Goal: Task Accomplishment & Management: Manage account settings

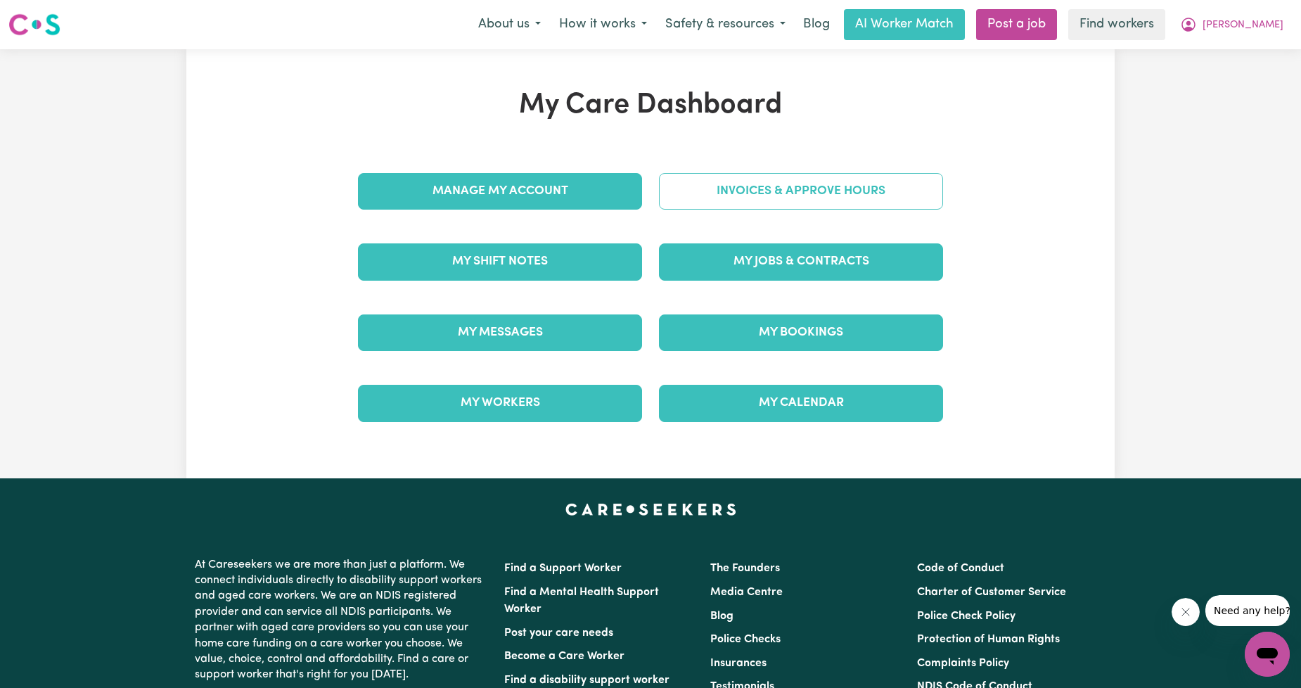
click at [723, 200] on link "Invoices & Approve Hours" at bounding box center [801, 191] width 284 height 37
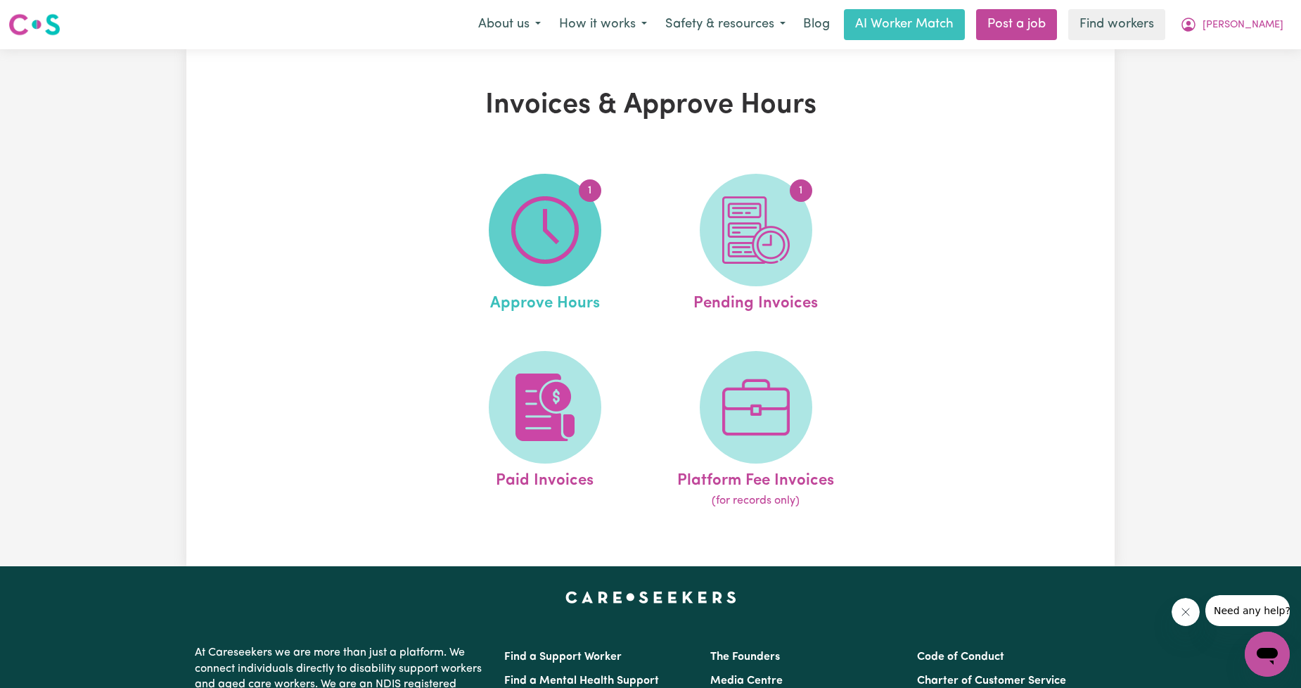
click at [595, 241] on span "1" at bounding box center [545, 230] width 112 height 112
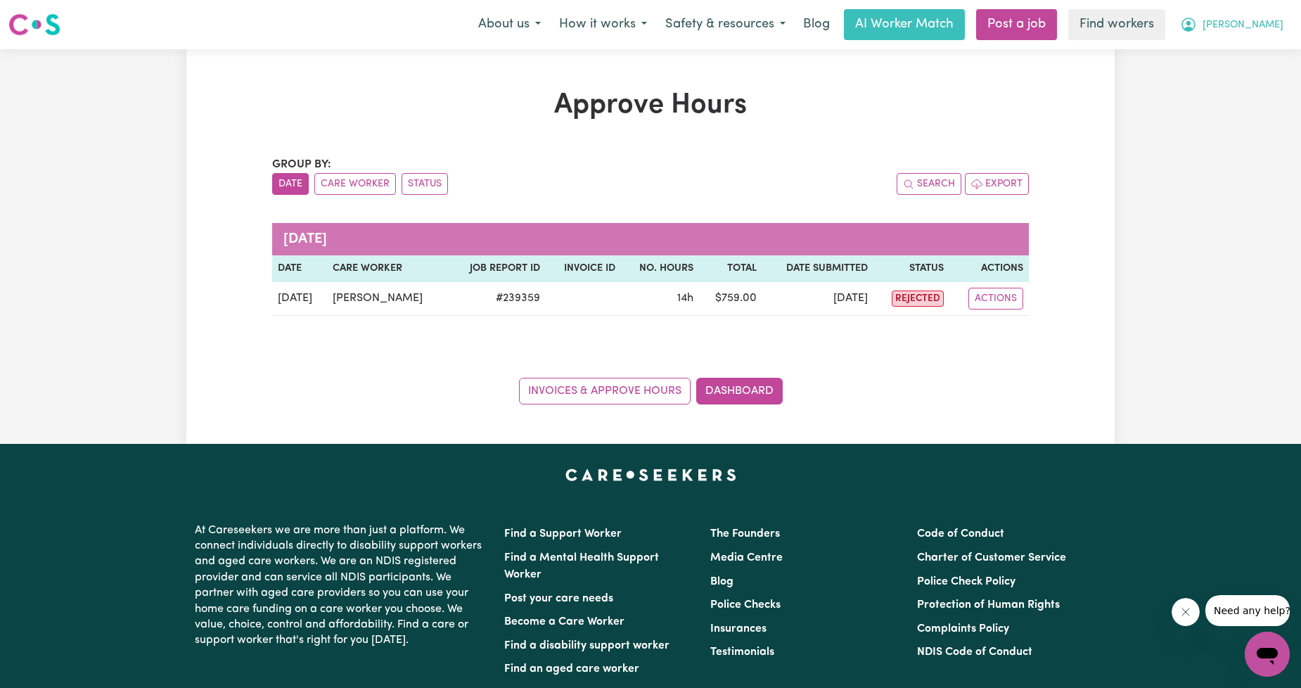
click at [1261, 29] on span "[PERSON_NAME]" at bounding box center [1242, 25] width 81 height 15
click at [1250, 48] on link "My Dashboard" at bounding box center [1235, 54] width 111 height 27
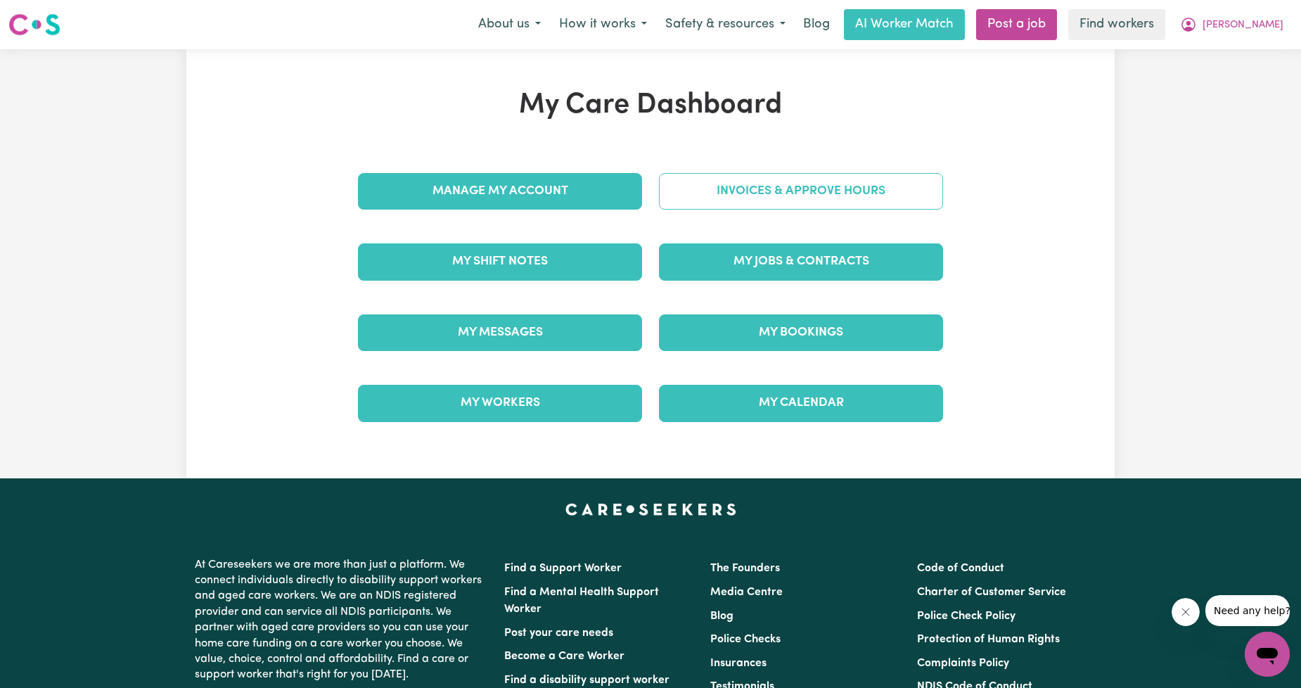
click at [828, 208] on link "Invoices & Approve Hours" at bounding box center [801, 191] width 284 height 37
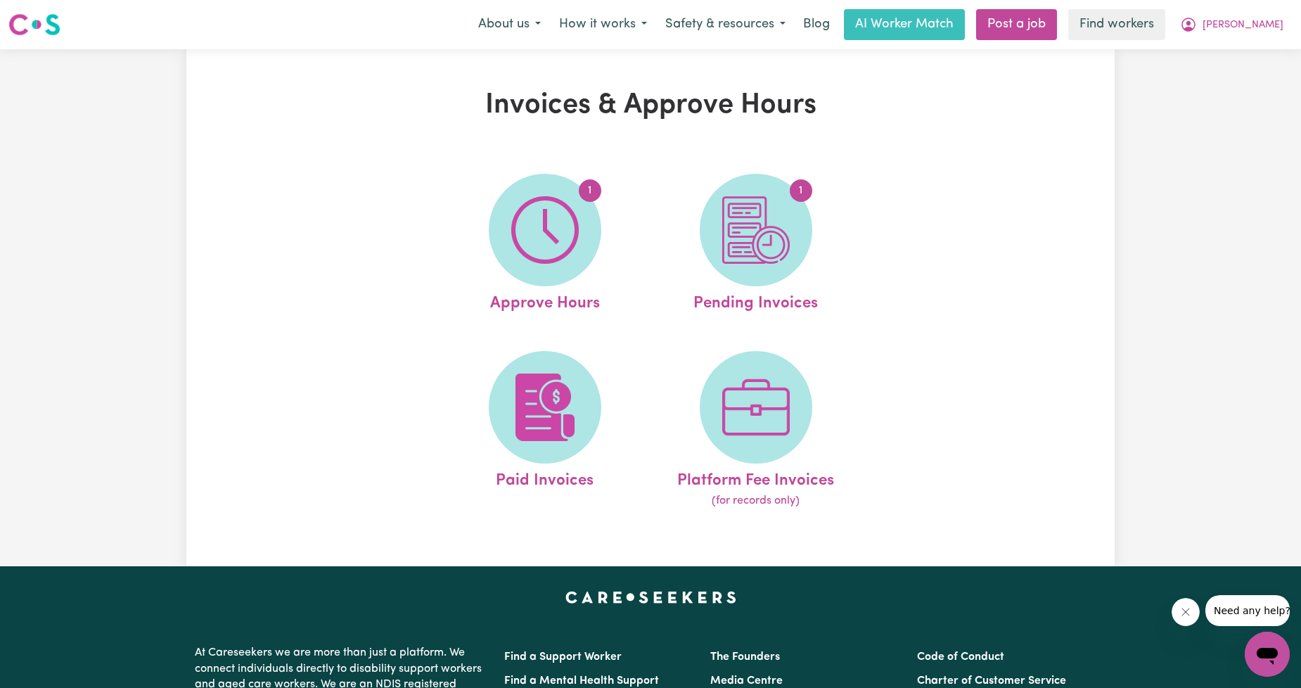
click at [828, 208] on link "1 Pending Invoices" at bounding box center [756, 245] width 202 height 142
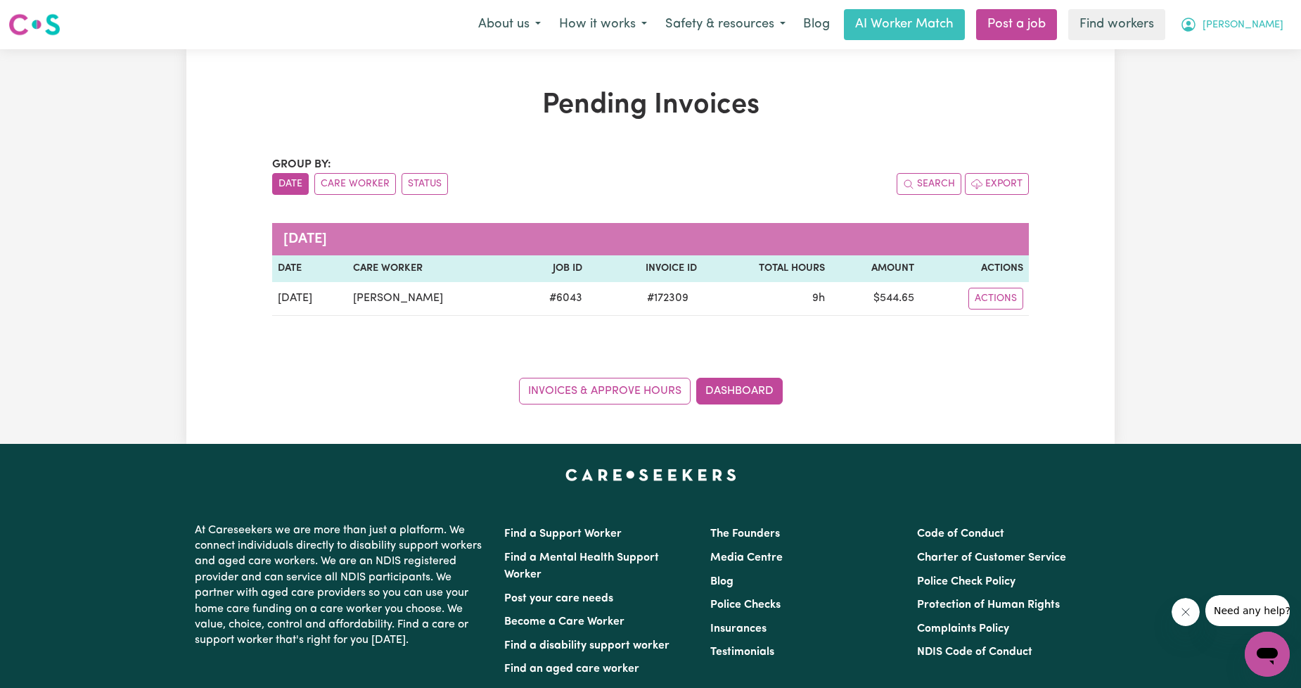
click at [1280, 30] on span "[PERSON_NAME]" at bounding box center [1242, 25] width 81 height 15
click at [1242, 44] on link "My Dashboard" at bounding box center [1235, 54] width 111 height 27
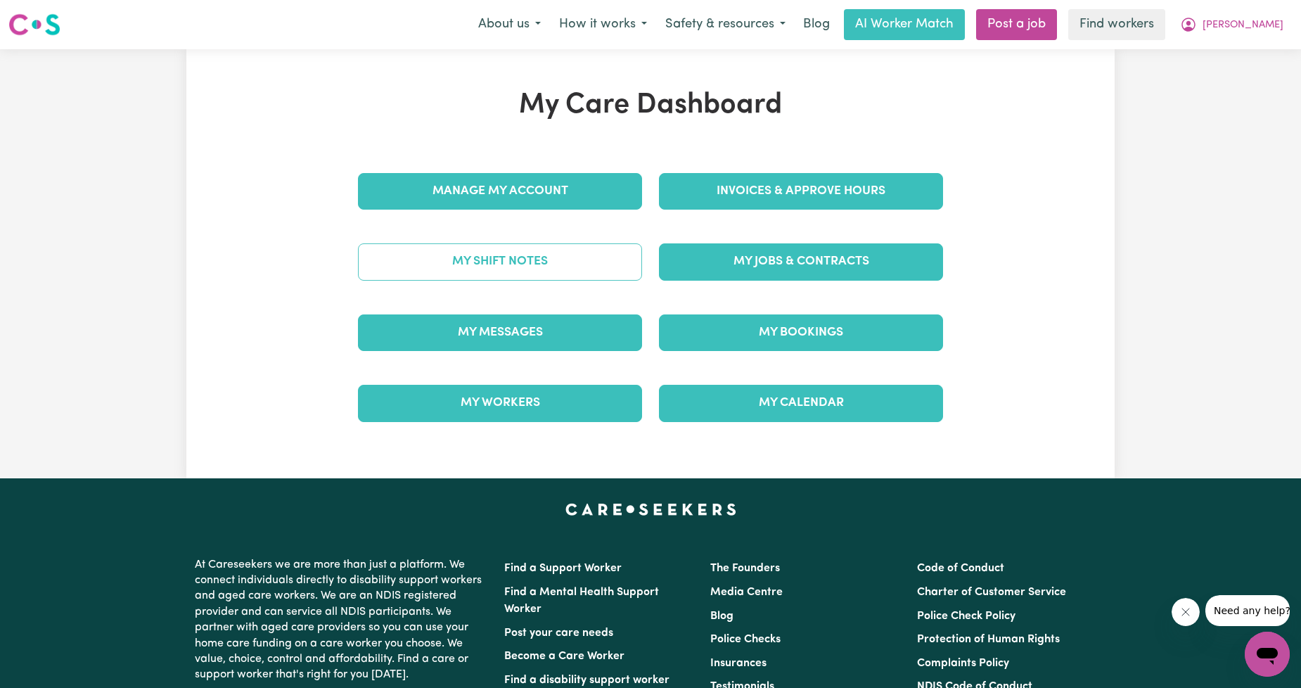
click at [479, 276] on link "My Shift Notes" at bounding box center [500, 261] width 284 height 37
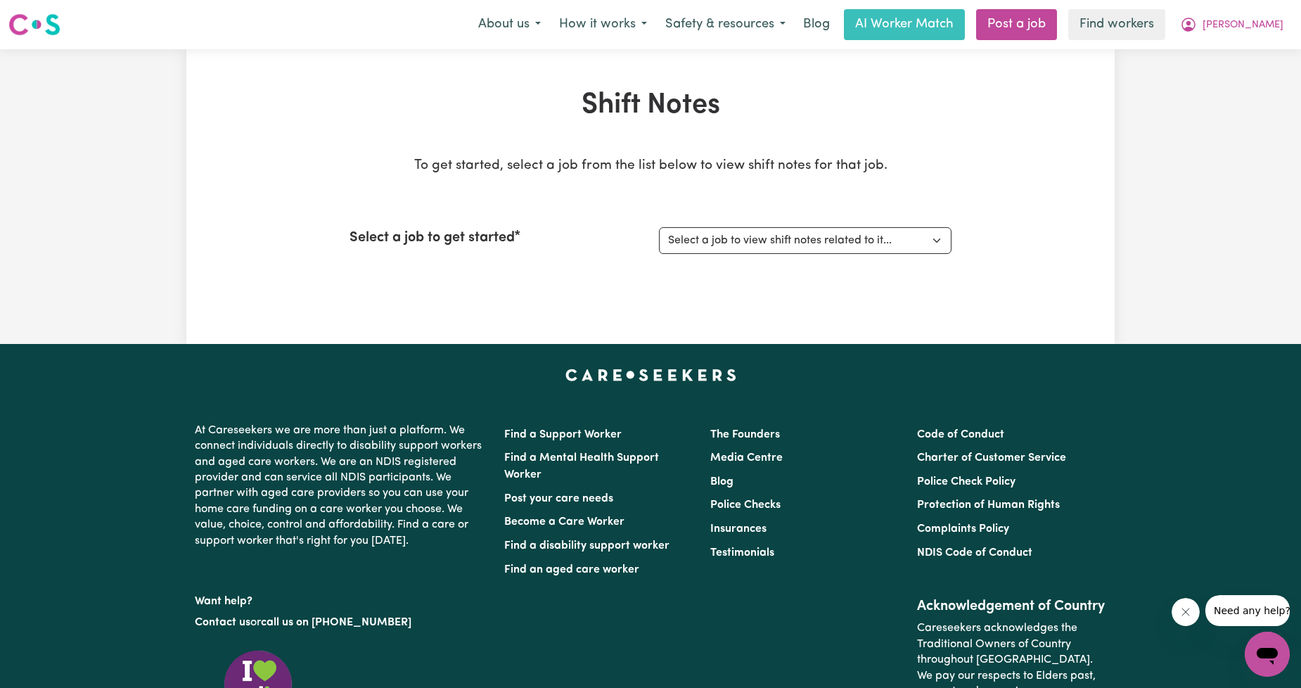
click at [712, 222] on div "Select a job to get started Select a job to view shift notes related to it... […" at bounding box center [650, 240] width 602 height 60
click at [717, 240] on select "Select a job to view shift notes related to it... [DATE] [[PERSON_NAME] NDIS# 4…" at bounding box center [805, 240] width 292 height 27
click at [659, 227] on select "Select a job to view shift notes related to it... [DATE] [[PERSON_NAME] NDIS# 4…" at bounding box center [805, 240] width 292 height 27
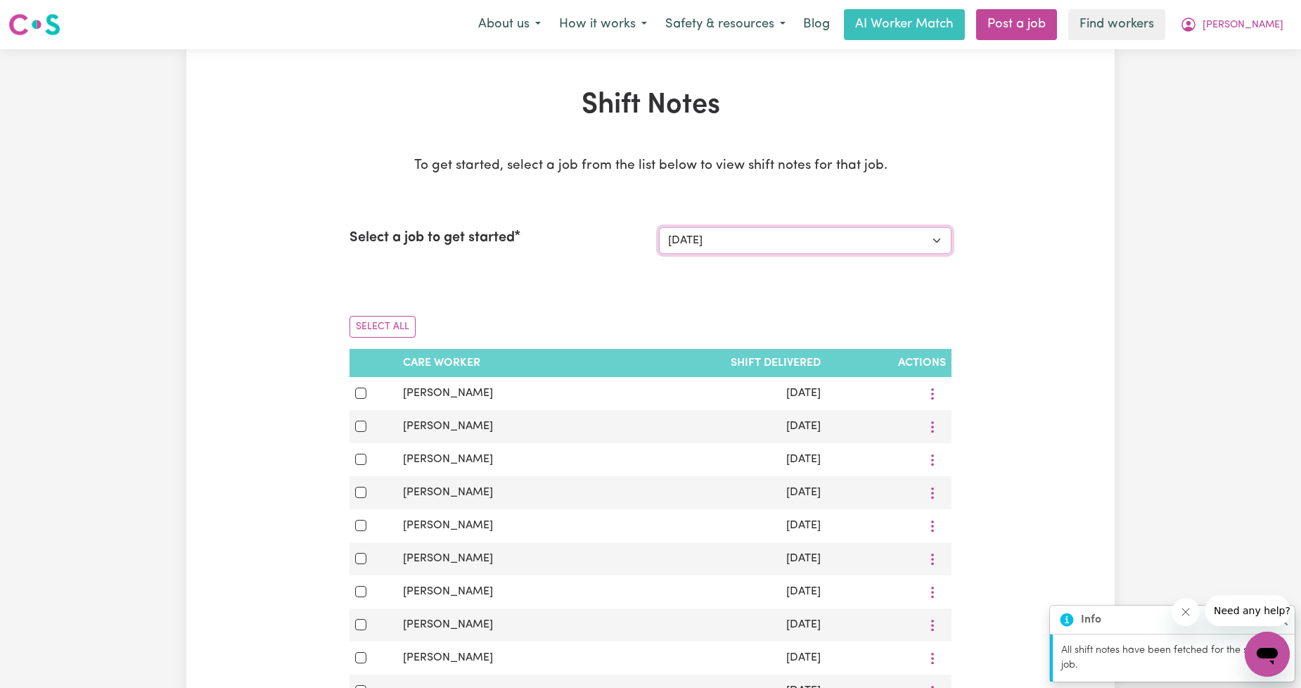
click at [730, 250] on select "Select a job to view shift notes related to it... [DATE] [[PERSON_NAME] NDIS# 4…" at bounding box center [805, 240] width 292 height 27
select select "6043"
click at [659, 227] on select "Select a job to view shift notes related to it... [DATE] [[PERSON_NAME] NDIS# 4…" at bounding box center [805, 240] width 292 height 27
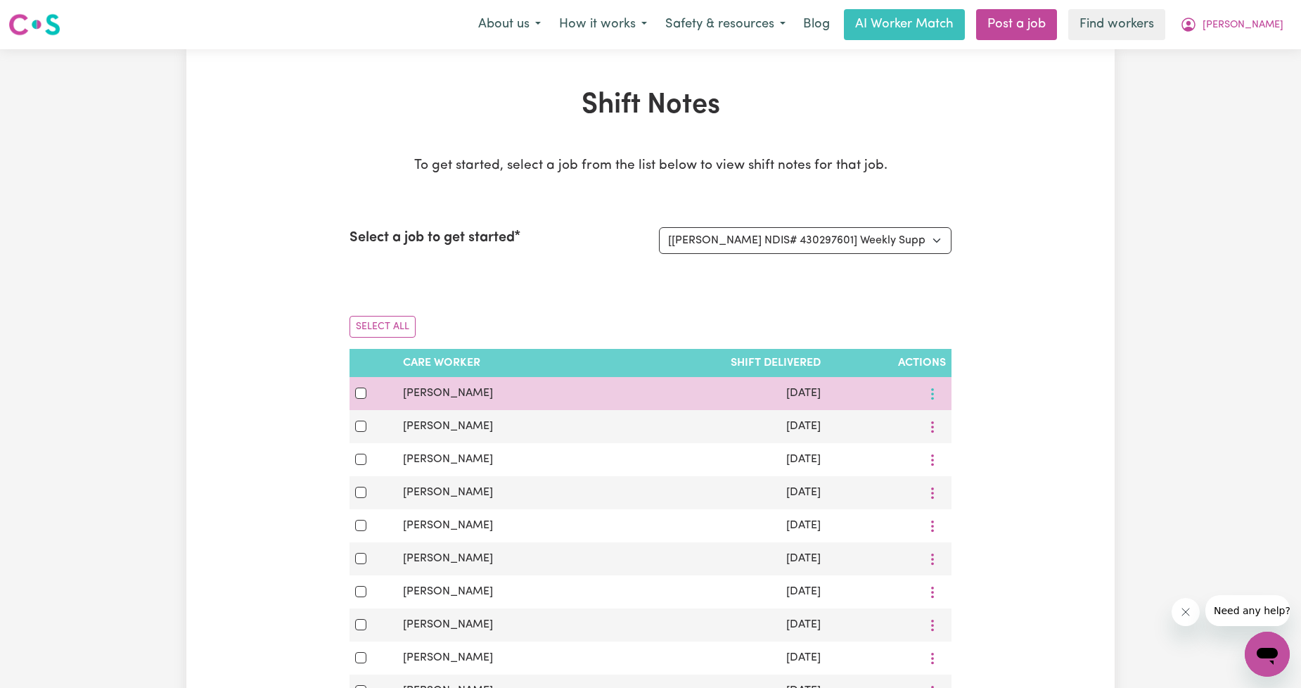
click at [930, 389] on icon "More options" at bounding box center [932, 394] width 14 height 14
click at [957, 427] on span "View Shift Note" at bounding box center [991, 425] width 77 height 11
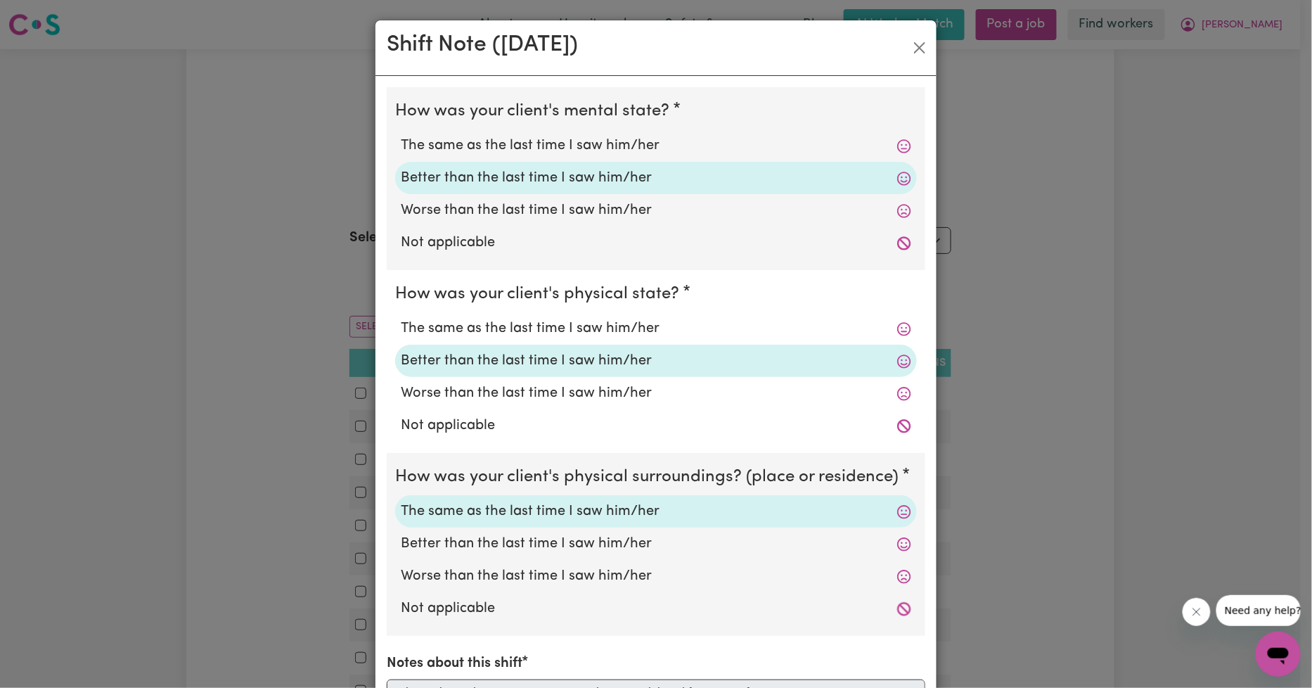
click at [1222, 178] on div "Shift Note ( [DATE] ) How was your client's mental state? The same as the last …" at bounding box center [656, 344] width 1312 height 688
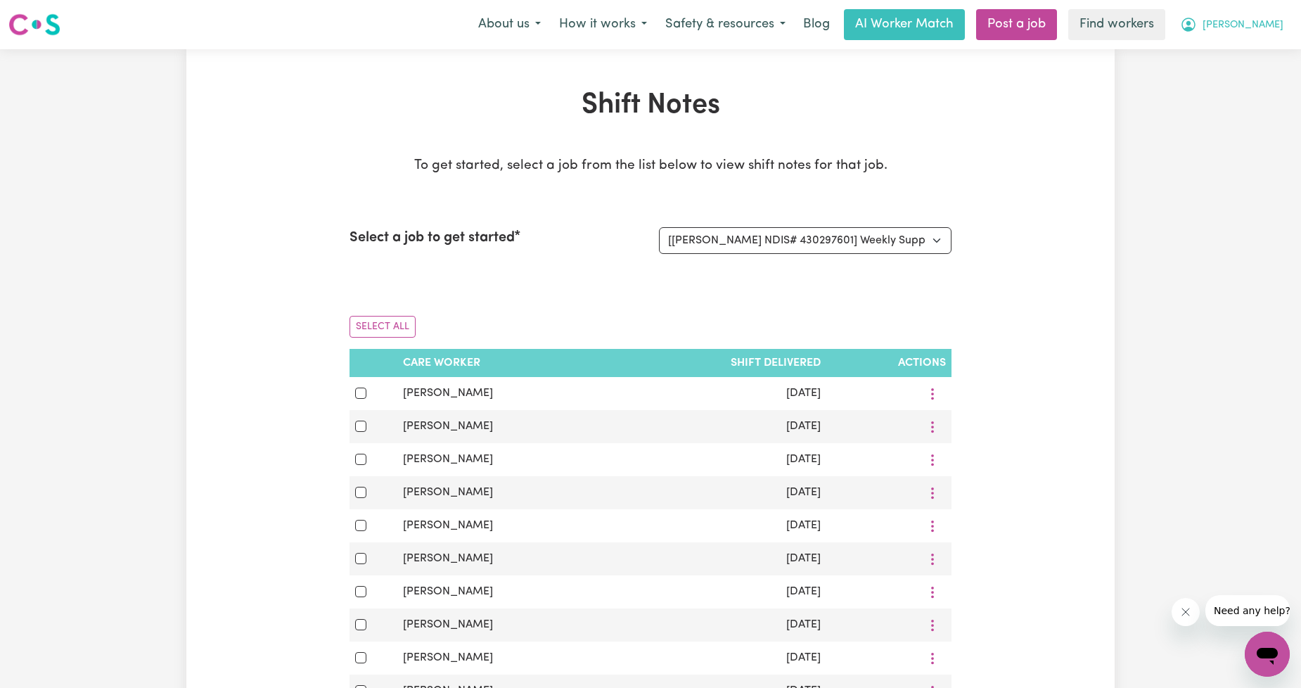
click at [1239, 24] on button "[PERSON_NAME]" at bounding box center [1232, 25] width 122 height 30
click at [1213, 78] on link "Logout" at bounding box center [1235, 80] width 111 height 27
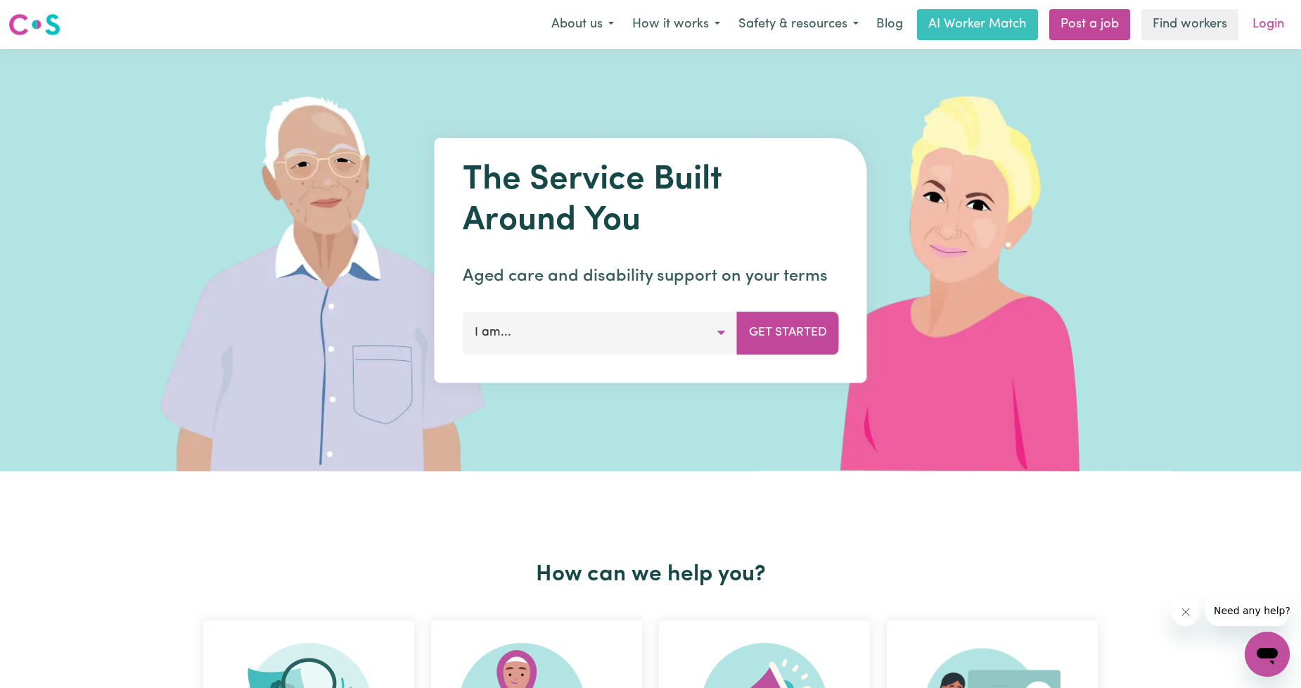
click at [1260, 30] on link "Login" at bounding box center [1268, 24] width 49 height 31
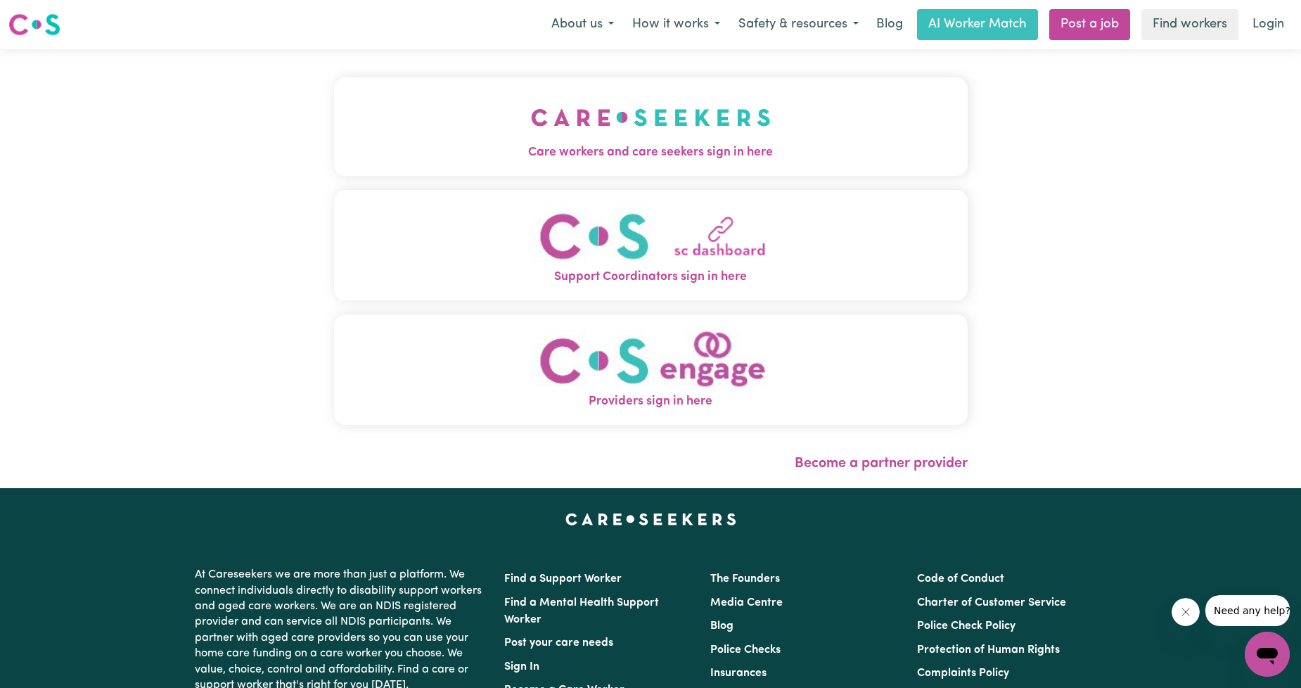
click at [559, 174] on button "Care workers and care seekers sign in here" at bounding box center [650, 126] width 633 height 98
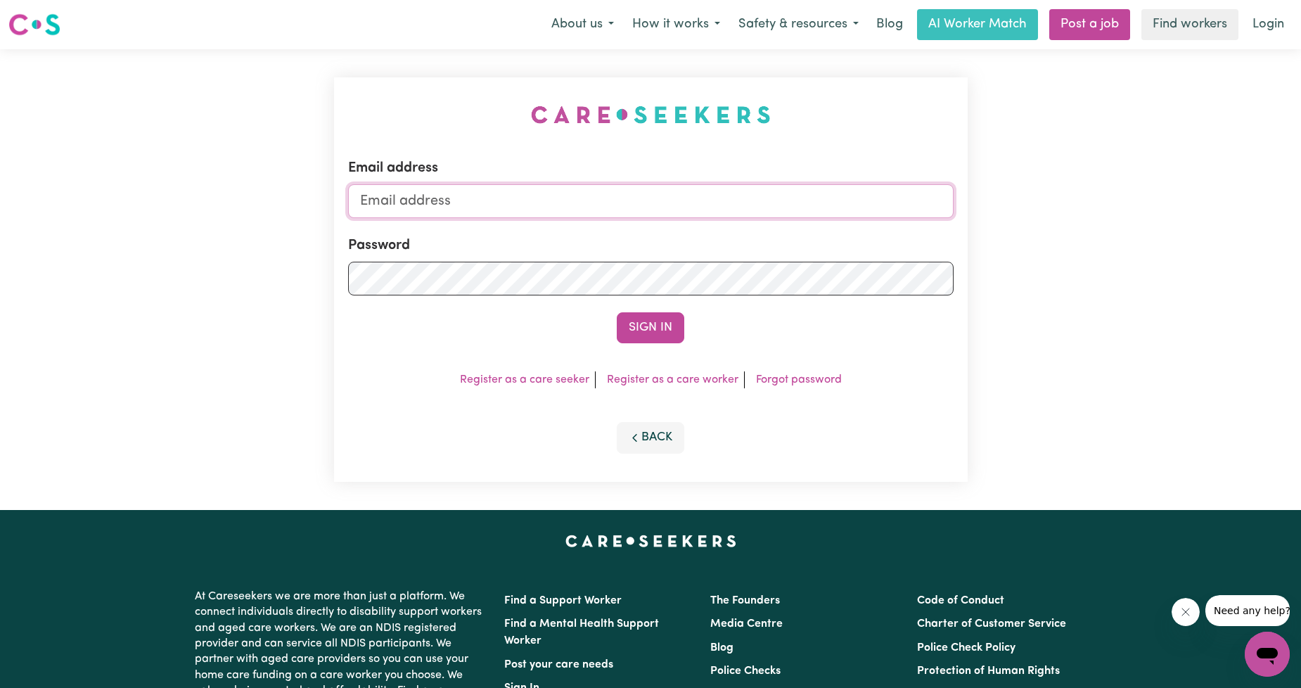
click at [580, 205] on input "Email address" at bounding box center [650, 201] width 605 height 34
drag, startPoint x: 437, startPoint y: 207, endPoint x: 605, endPoint y: 217, distance: 167.6
click at [633, 219] on form "Email address [EMAIL_ADDRESS][PERSON_NAME][DOMAIN_NAME] Password Sign In" at bounding box center [650, 250] width 605 height 186
drag, startPoint x: 431, startPoint y: 199, endPoint x: 664, endPoint y: 204, distance: 232.8
click at [664, 204] on input "[EMAIL_ADDRESS][PERSON_NAME][DOMAIN_NAME]" at bounding box center [650, 201] width 605 height 34
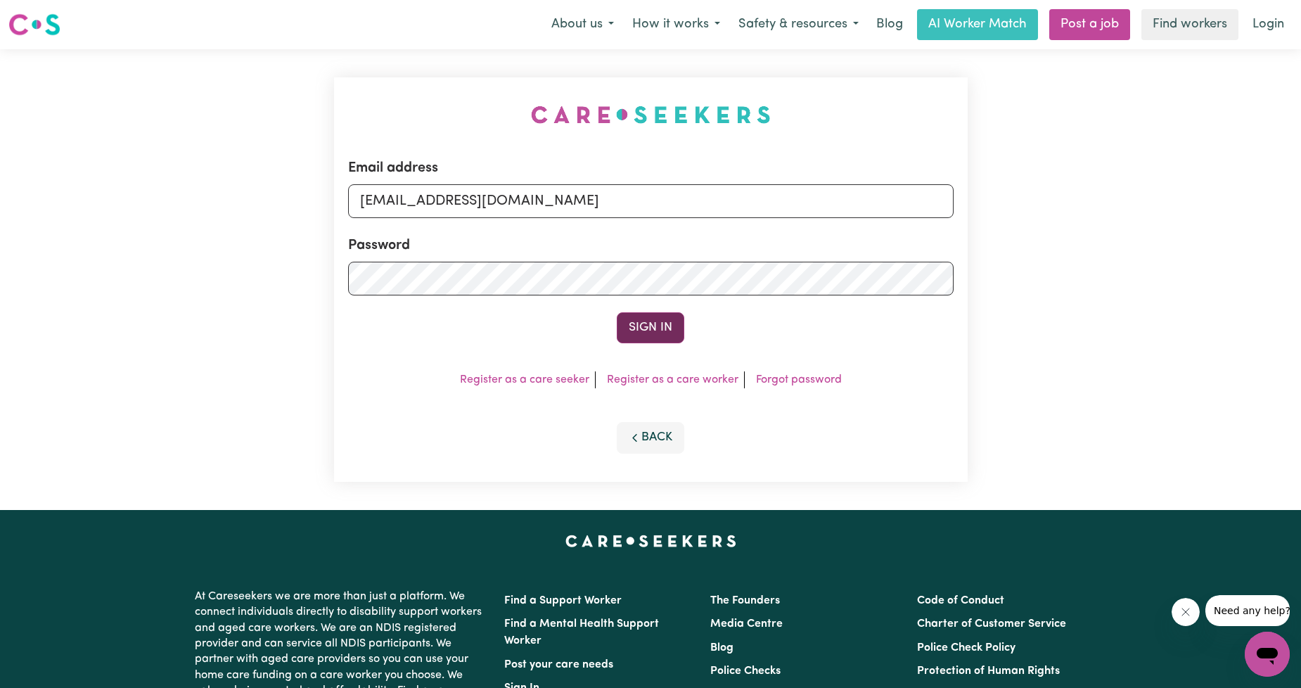
type input "[EMAIL_ADDRESS][DOMAIN_NAME]"
click at [647, 322] on button "Sign In" at bounding box center [650, 327] width 67 height 31
